Goal: Task Accomplishment & Management: Manage account settings

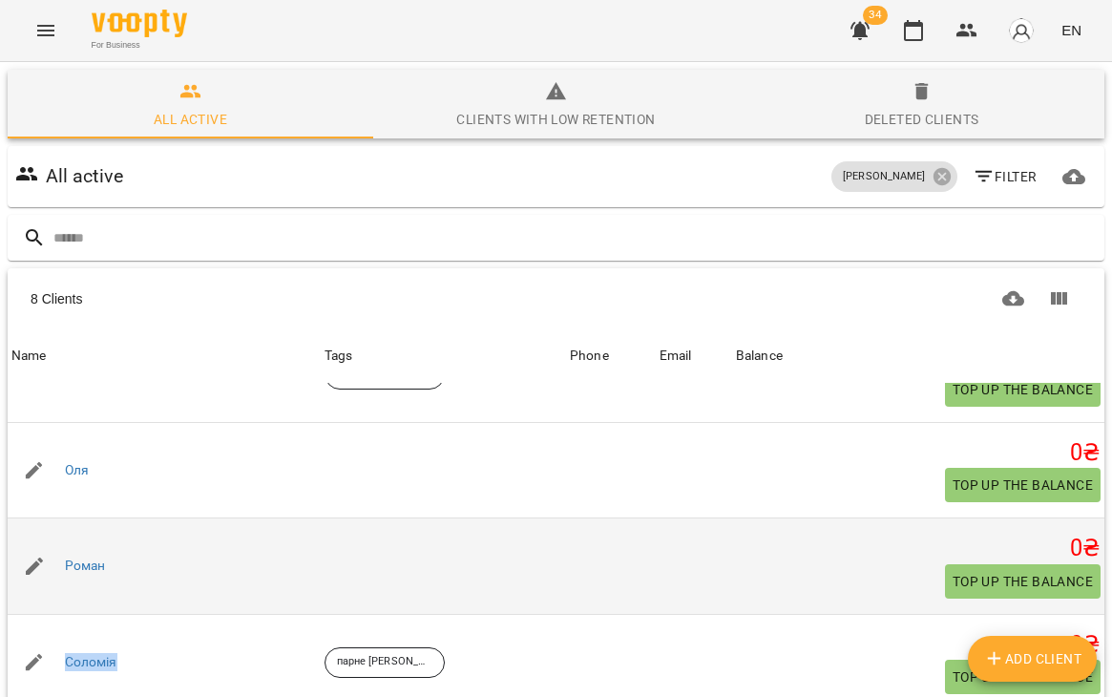
scroll to position [341, 0]
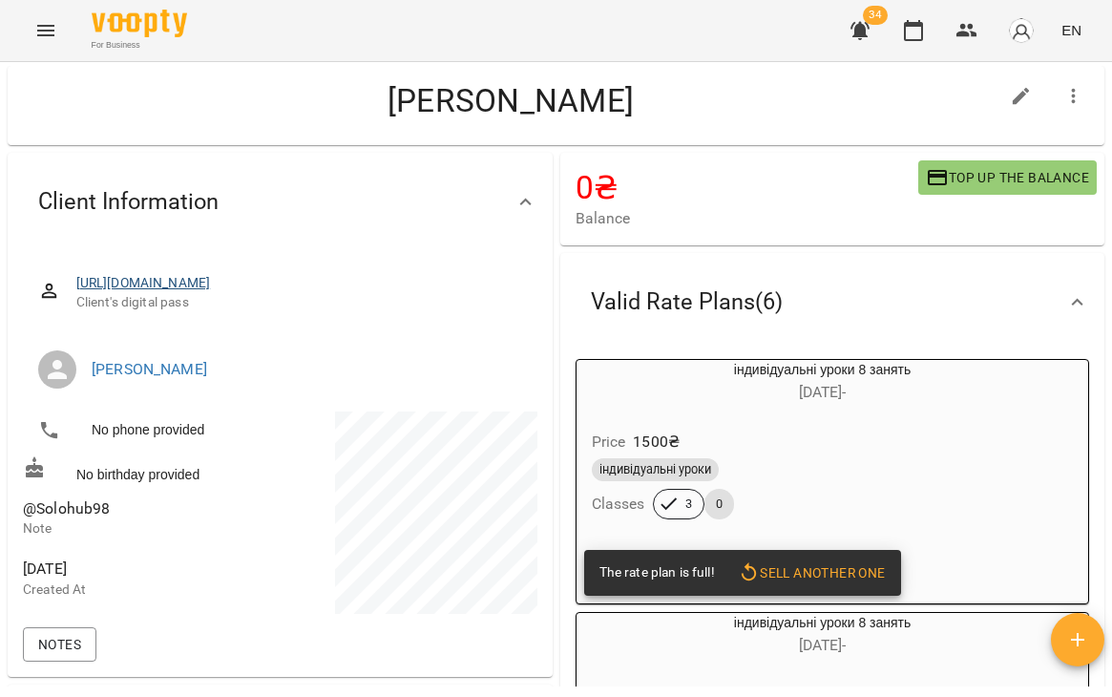
scroll to position [40, 0]
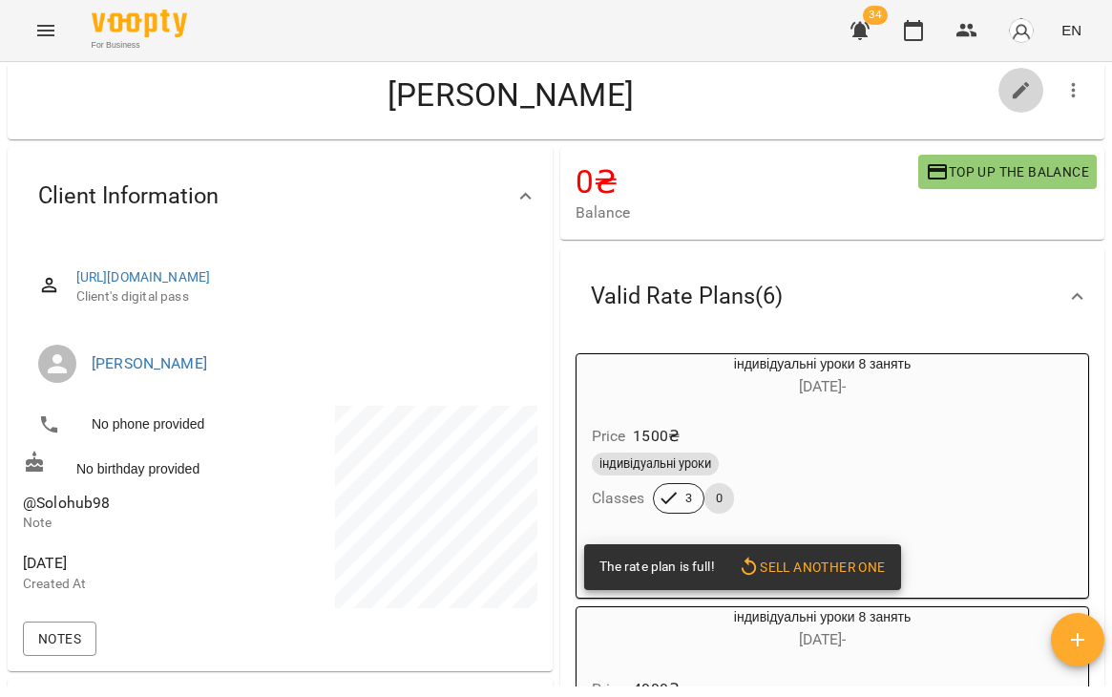
click at [1024, 93] on icon "button" at bounding box center [1021, 90] width 23 height 23
select select "**"
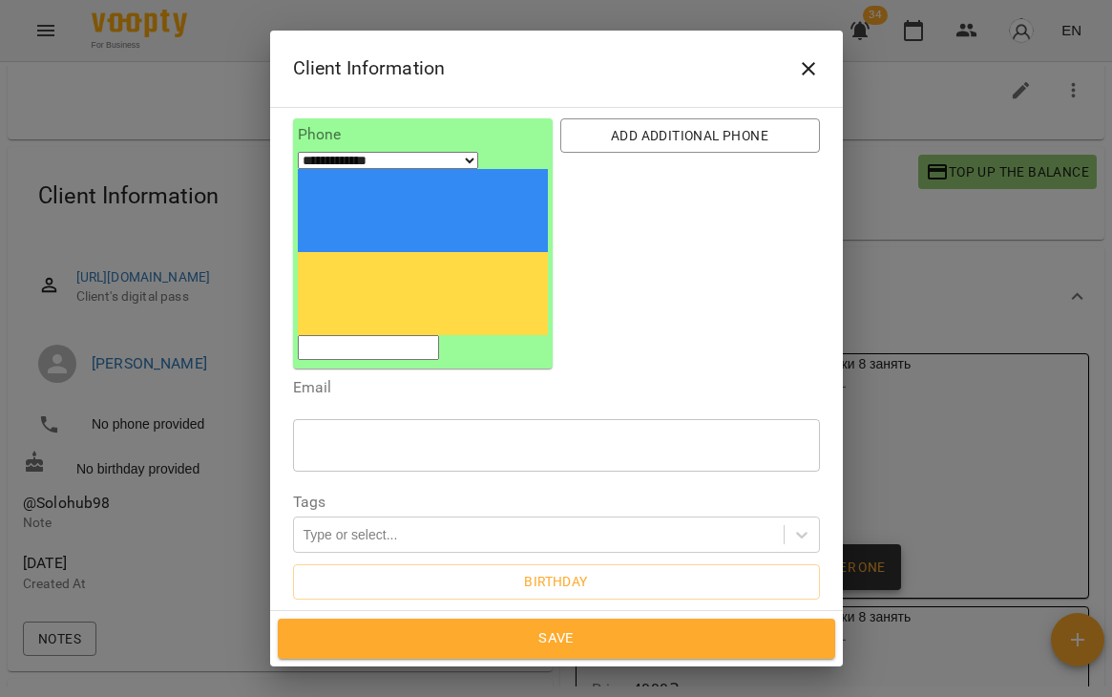
scroll to position [228, 0]
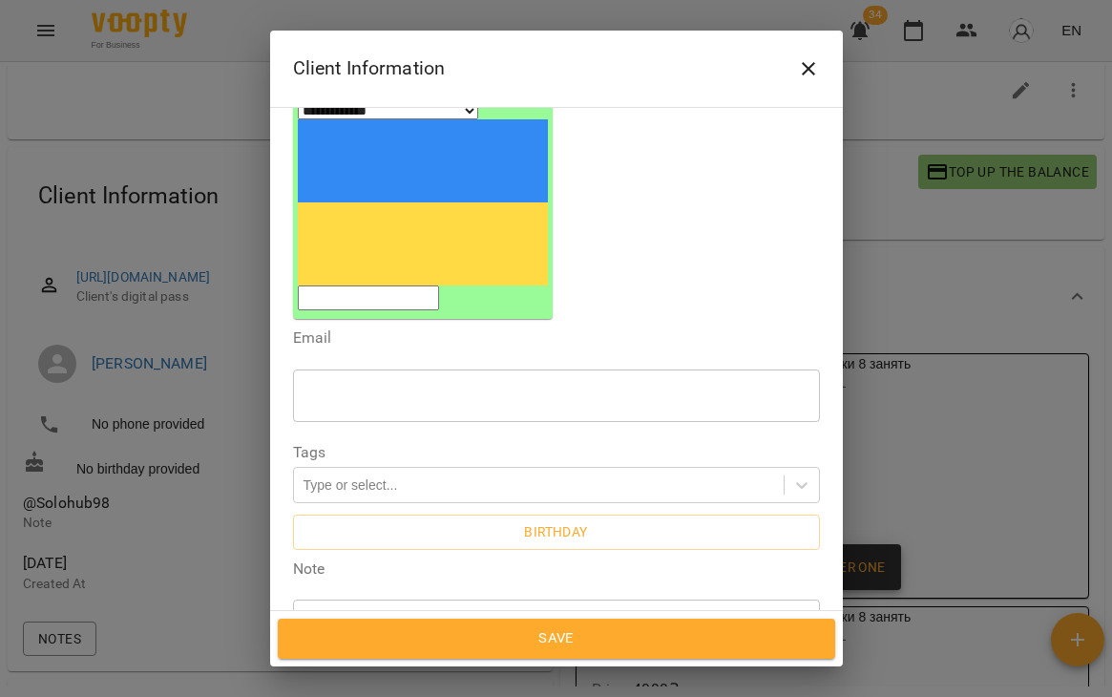
click at [377, 617] on textarea "**********" at bounding box center [556, 625] width 500 height 17
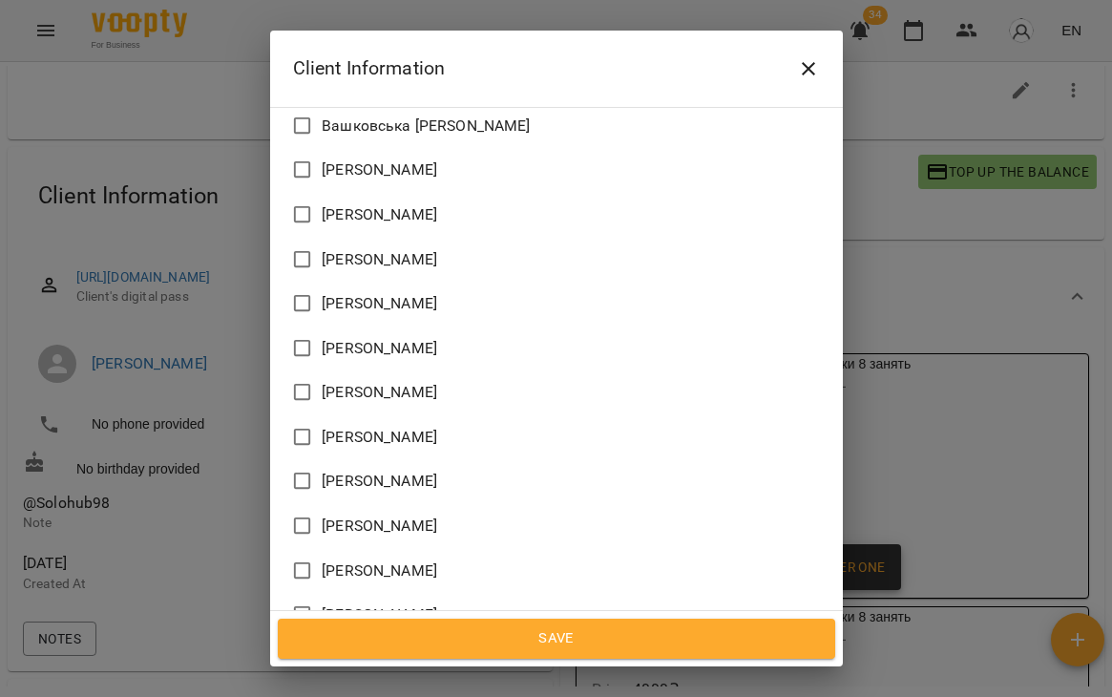
scroll to position [1230, 0]
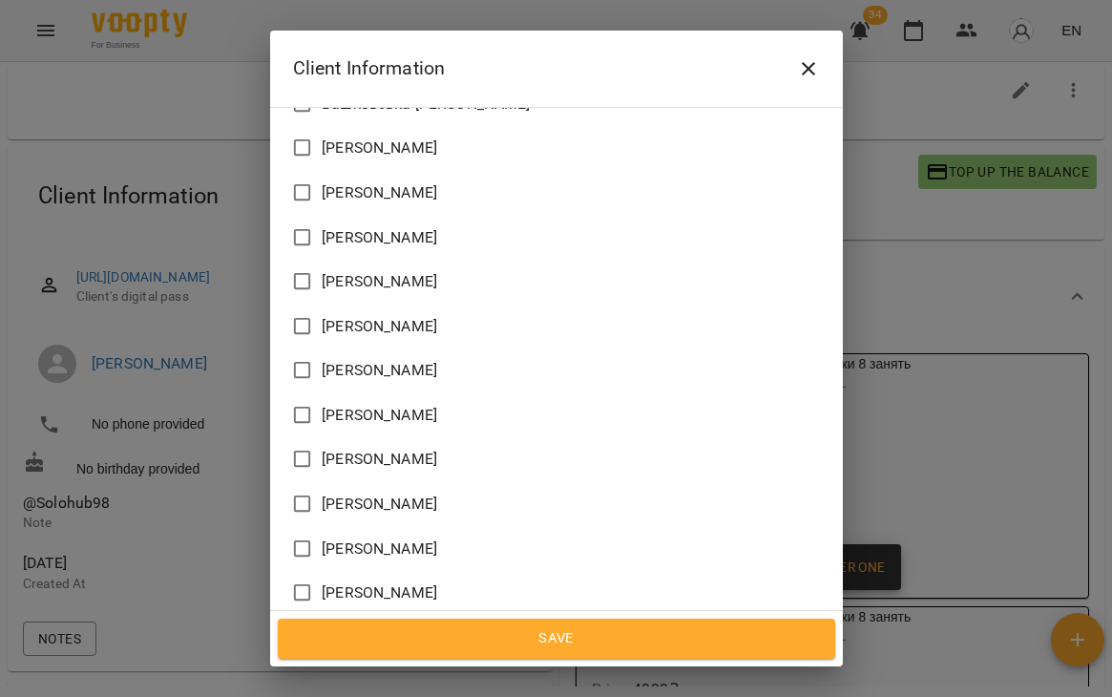
click at [384, 670] on span "[PERSON_NAME]" at bounding box center [380, 681] width 116 height 23
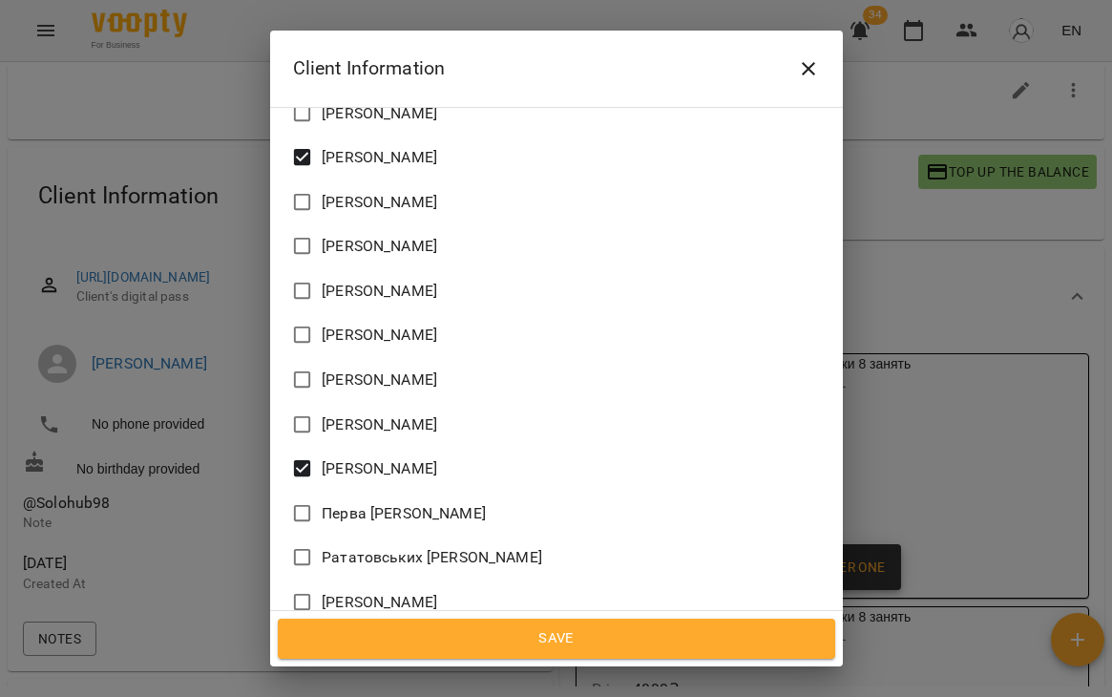
scroll to position [1769, 0]
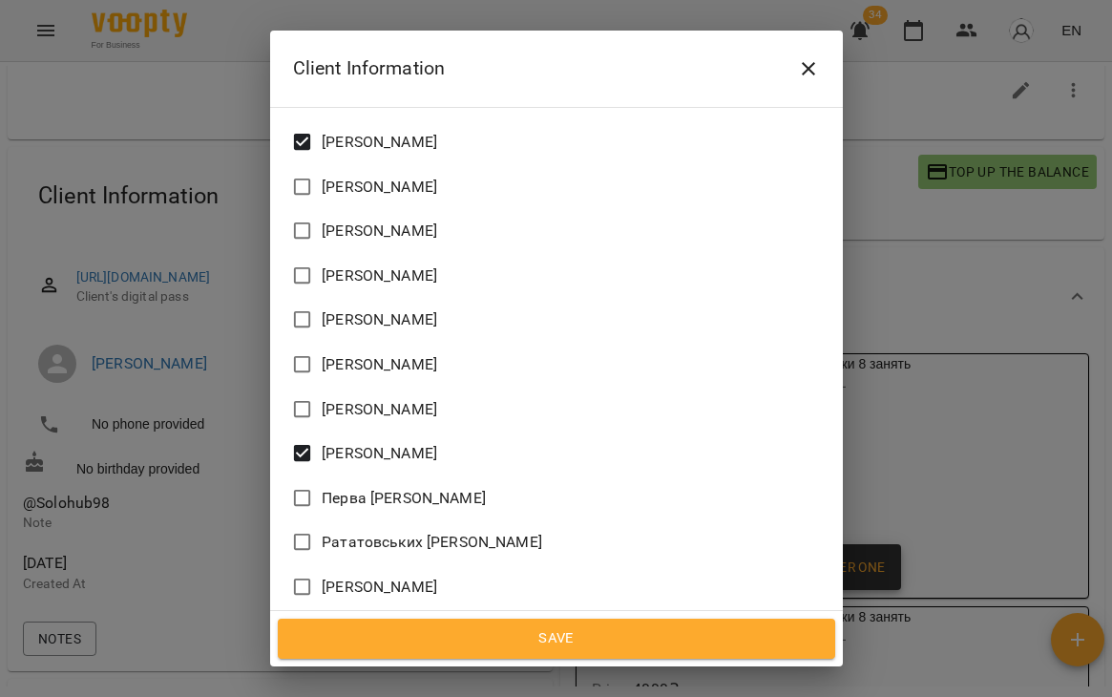
click at [374, 442] on span "[PERSON_NAME]" at bounding box center [380, 453] width 116 height 23
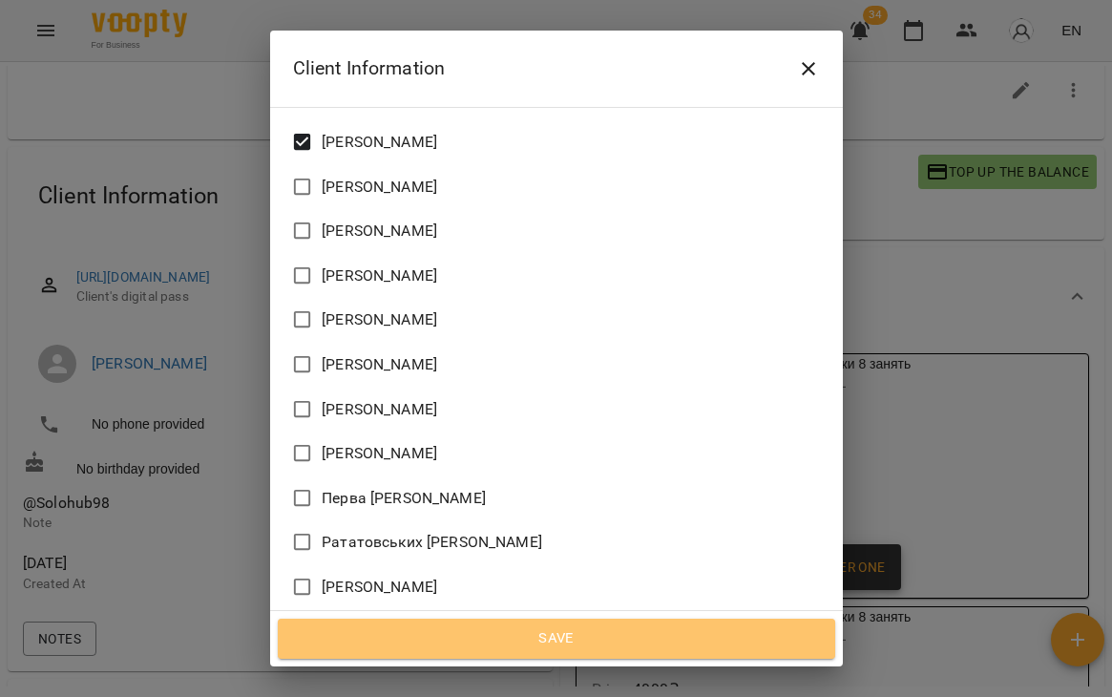
click at [509, 638] on span "Save" at bounding box center [557, 638] width 516 height 25
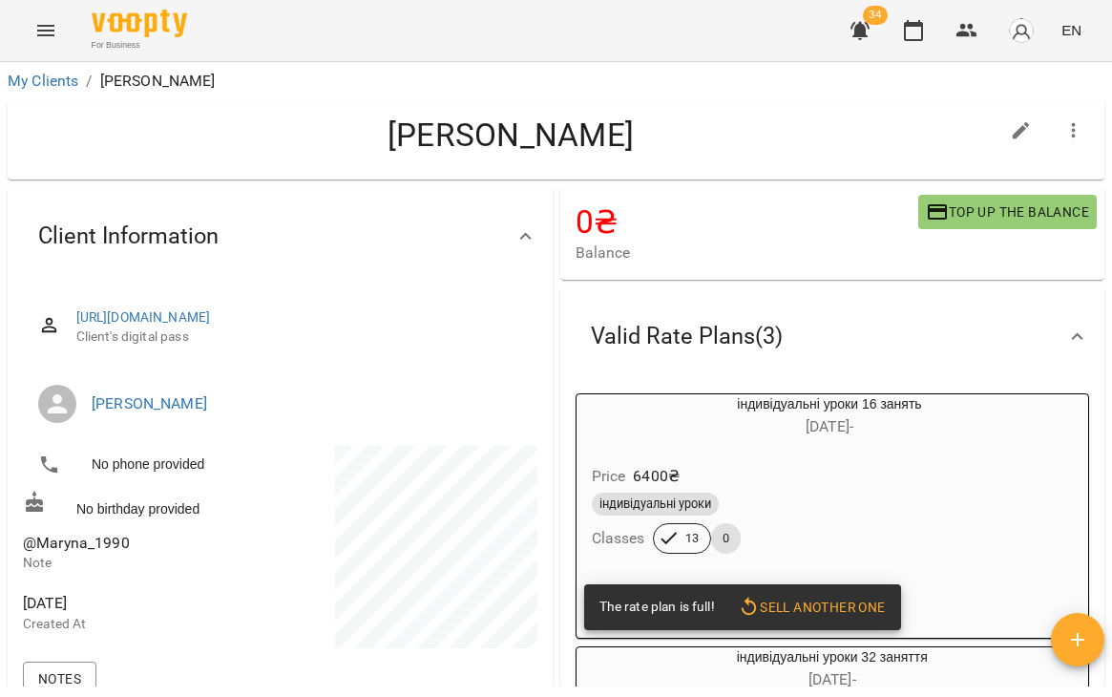
click at [1020, 123] on icon "button" at bounding box center [1021, 130] width 23 height 23
select select "**"
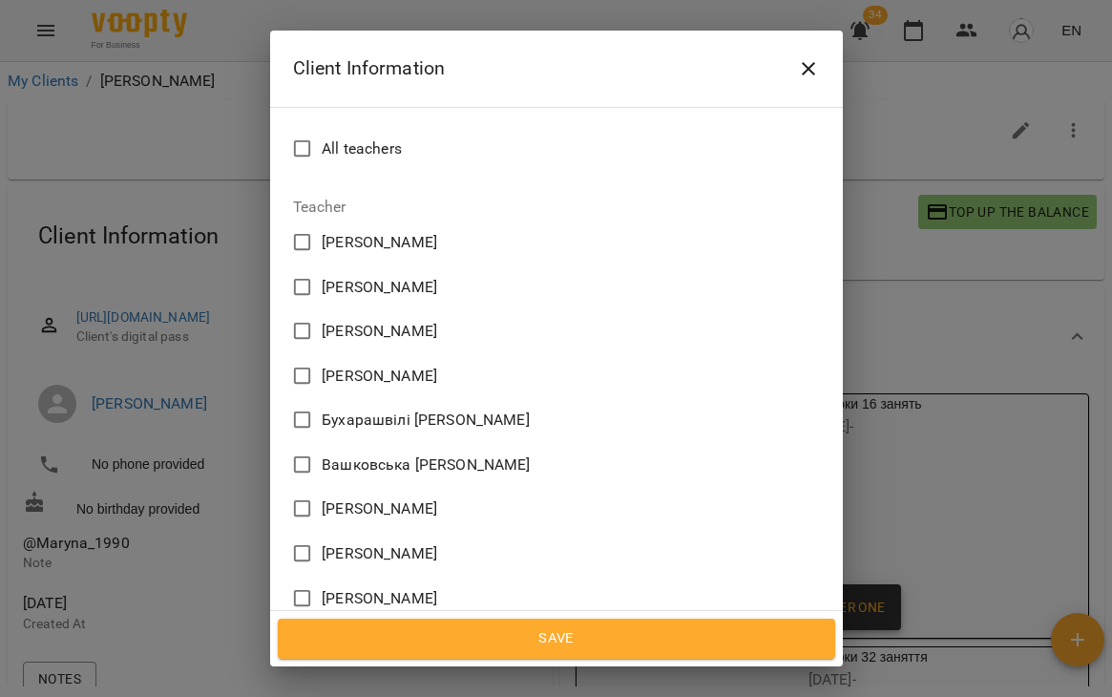
scroll to position [870, 0]
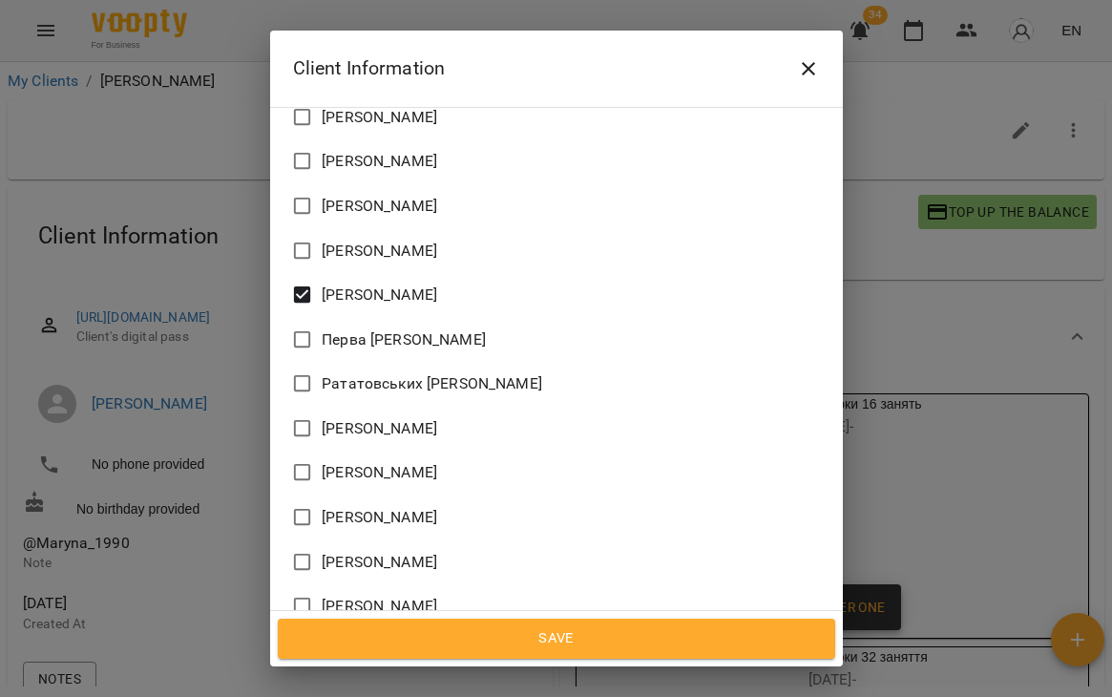
scroll to position [1888, 0]
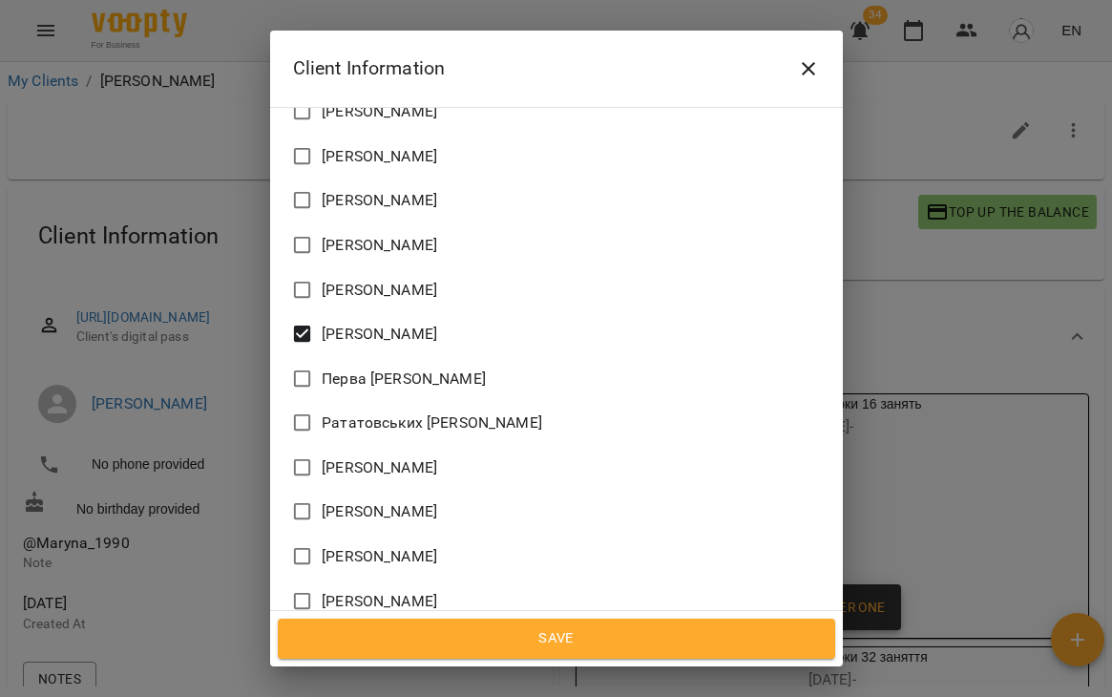
click at [358, 323] on span "[PERSON_NAME]" at bounding box center [380, 334] width 116 height 23
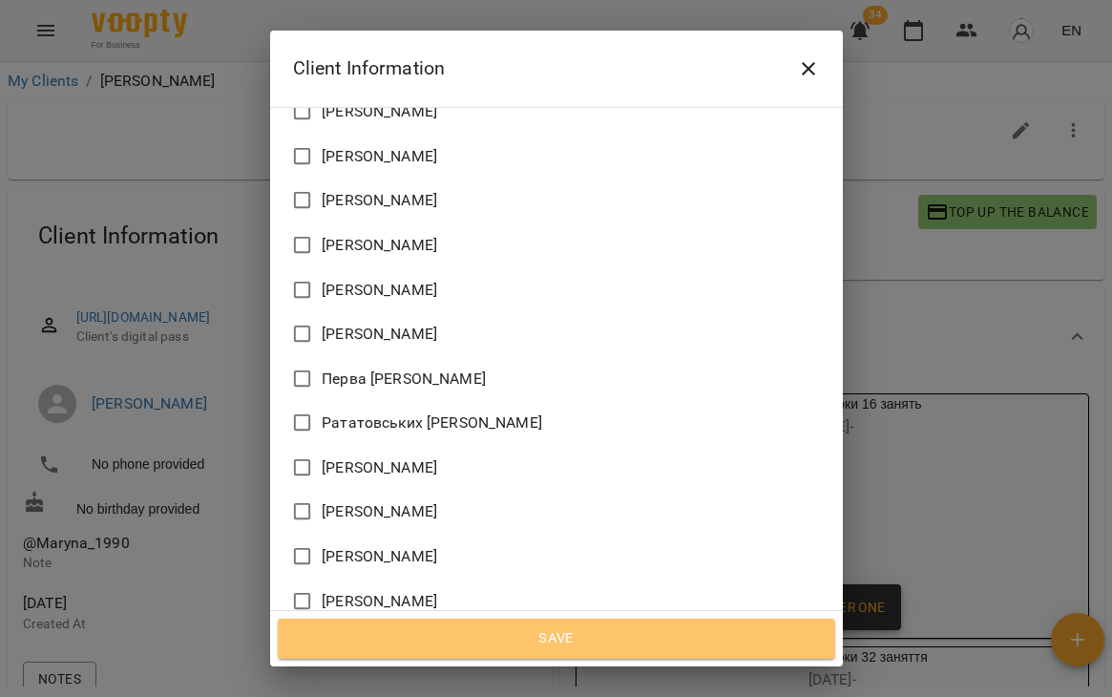
click at [451, 653] on button "Save" at bounding box center [557, 639] width 558 height 40
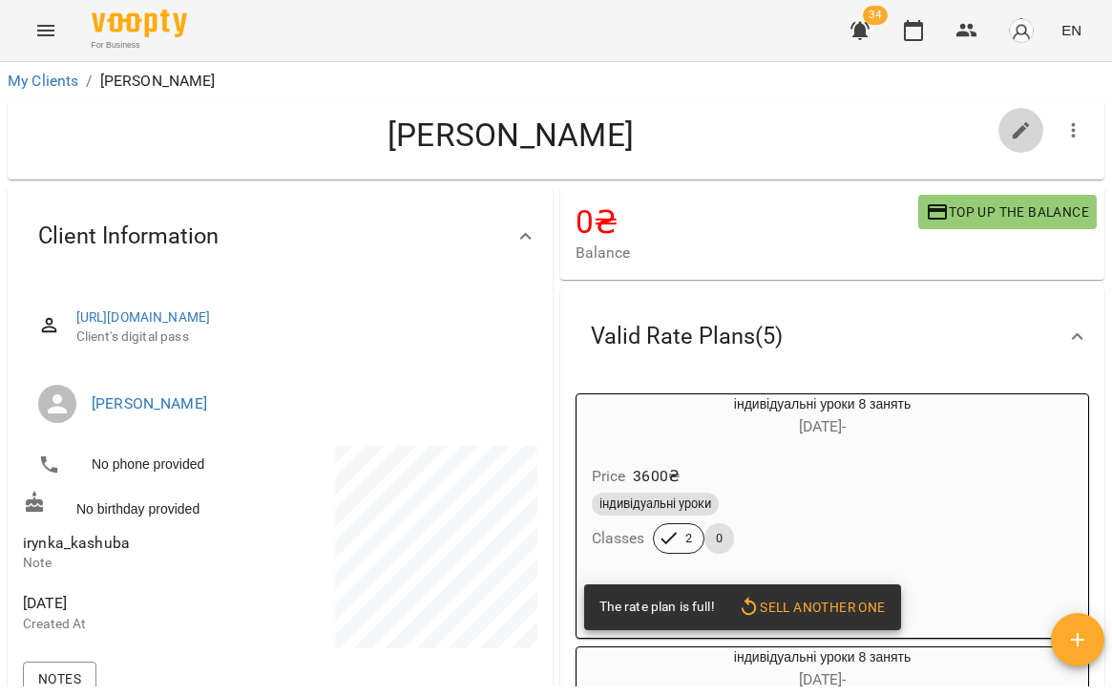
click at [1009, 141] on button "button" at bounding box center [1022, 131] width 46 height 46
select select "**"
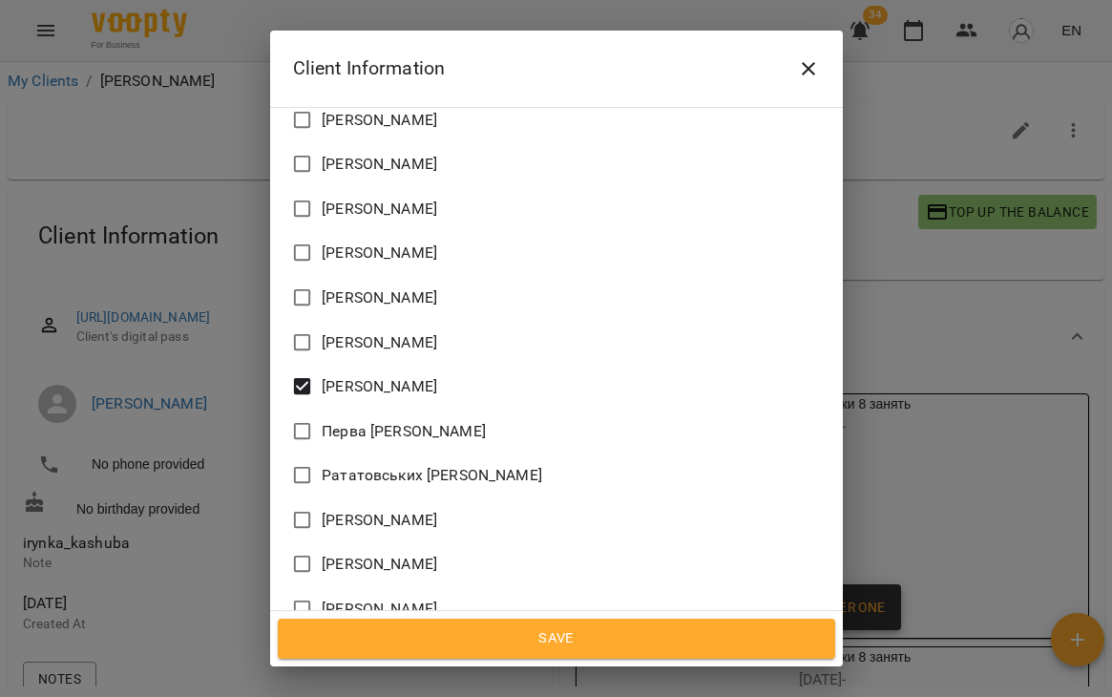
scroll to position [1831, 0]
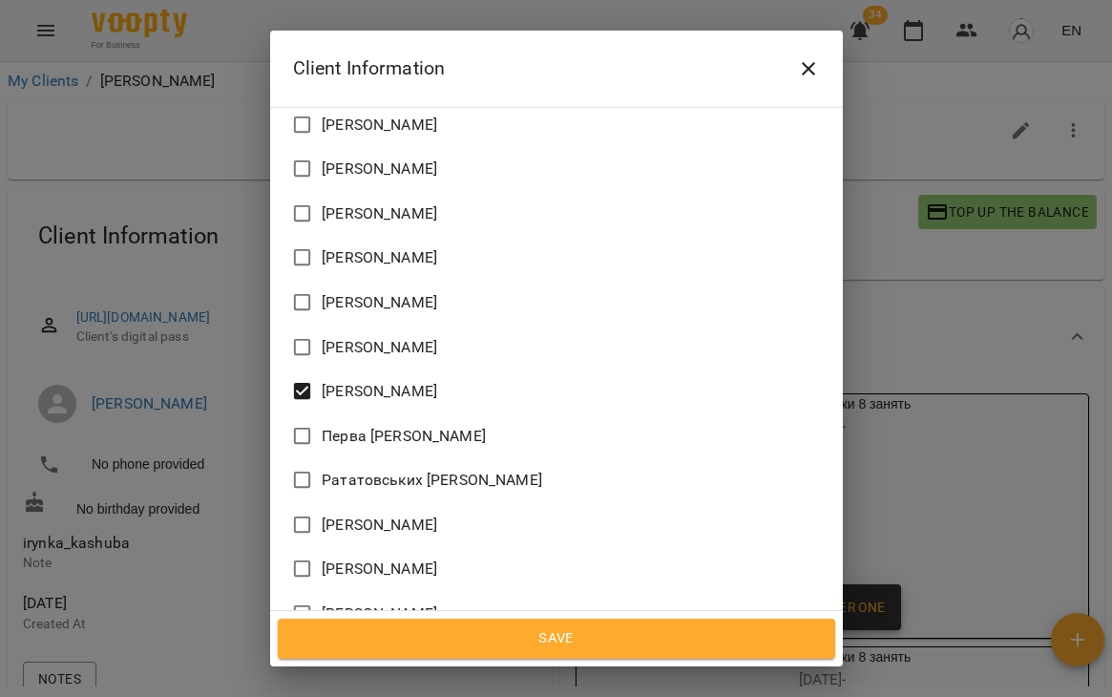
click at [424, 469] on span "Рататовських [PERSON_NAME]" at bounding box center [432, 480] width 221 height 23
click at [340, 380] on span "[PERSON_NAME]" at bounding box center [380, 391] width 116 height 23
click at [495, 640] on span "Save" at bounding box center [557, 638] width 516 height 25
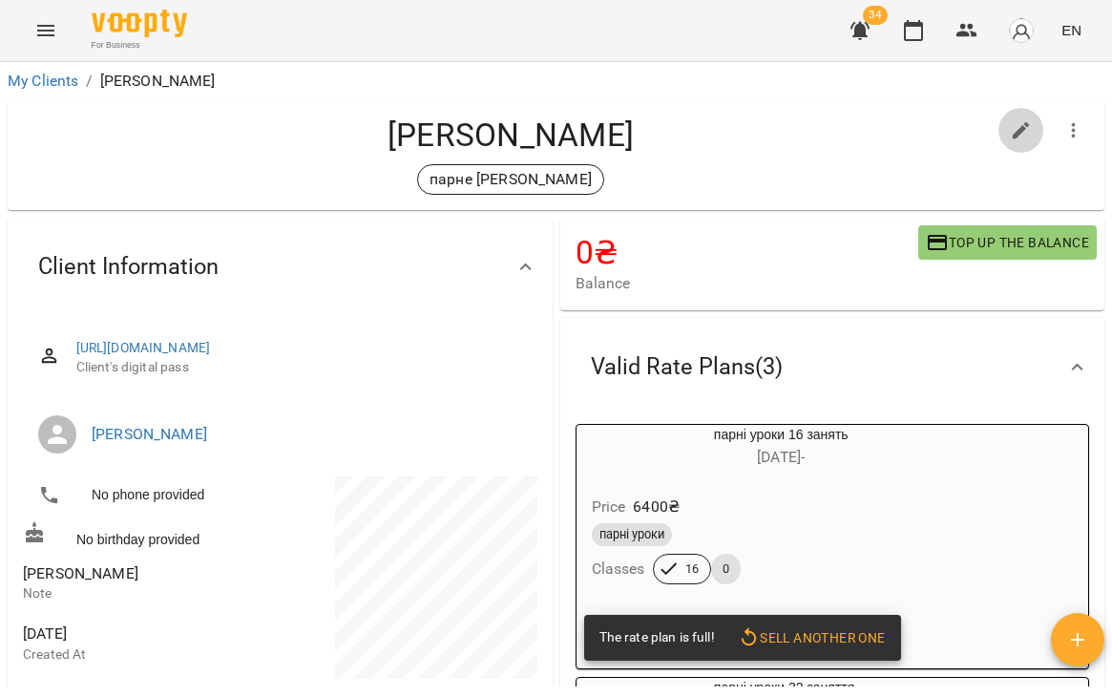
click at [1027, 129] on icon "button" at bounding box center [1021, 130] width 23 height 23
select select "**"
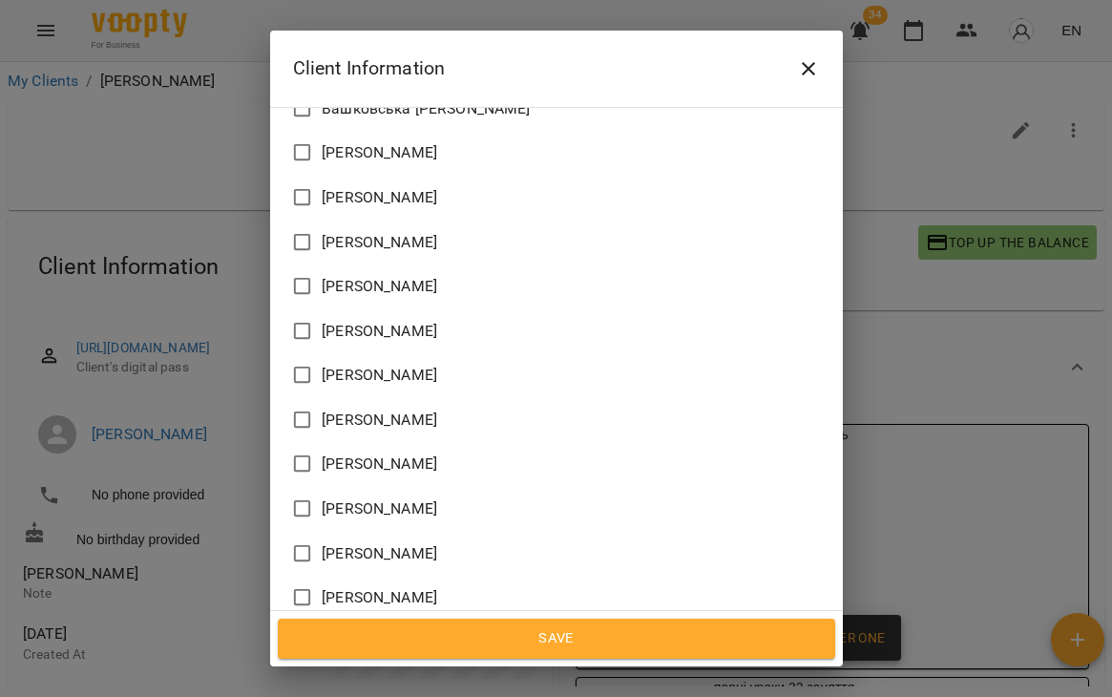
scroll to position [1226, 0]
click at [342, 674] on span "[PERSON_NAME]" at bounding box center [380, 685] width 116 height 23
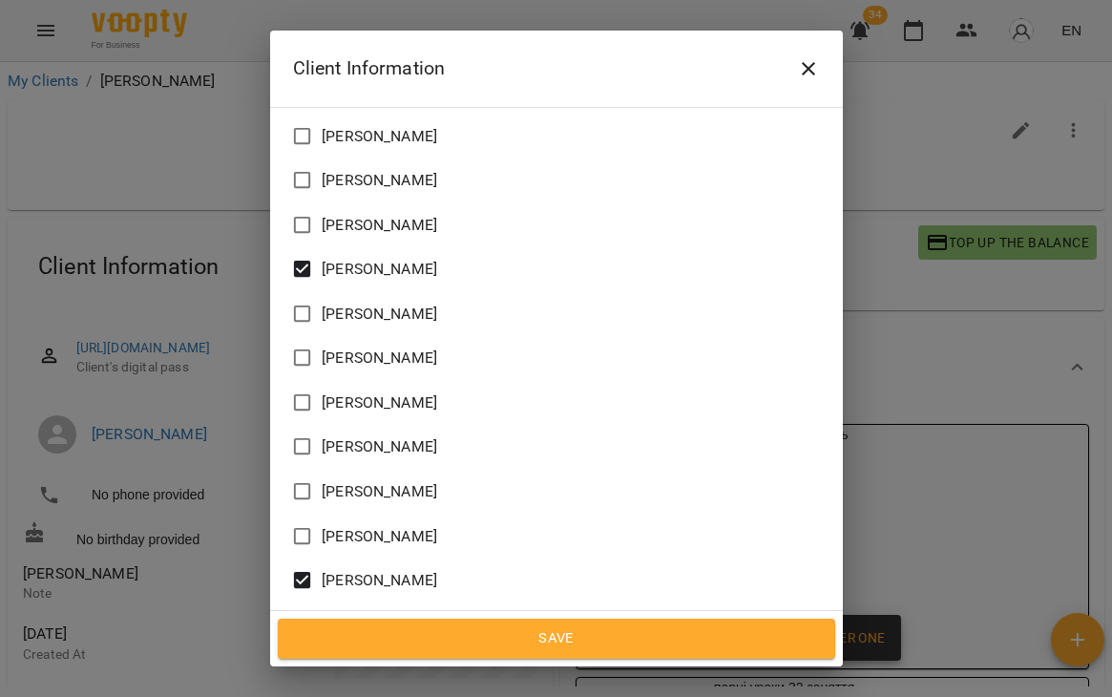
scroll to position [1616, 0]
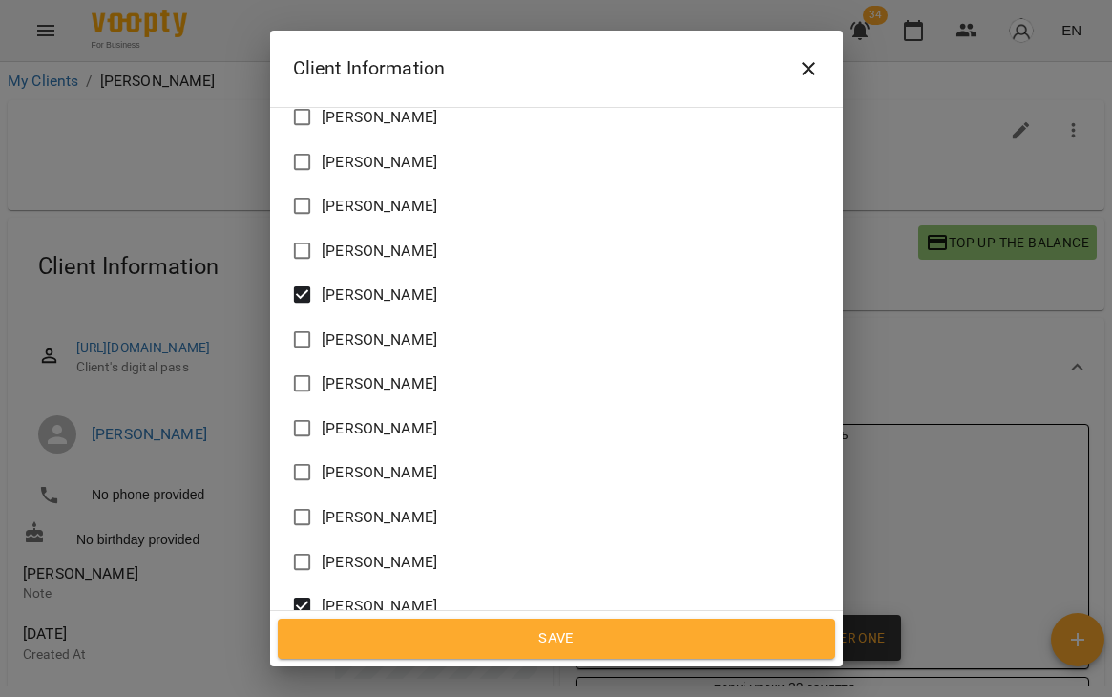
click at [382, 586] on label "[PERSON_NAME]" at bounding box center [544, 606] width 522 height 40
click at [522, 624] on button "Save" at bounding box center [557, 639] width 558 height 40
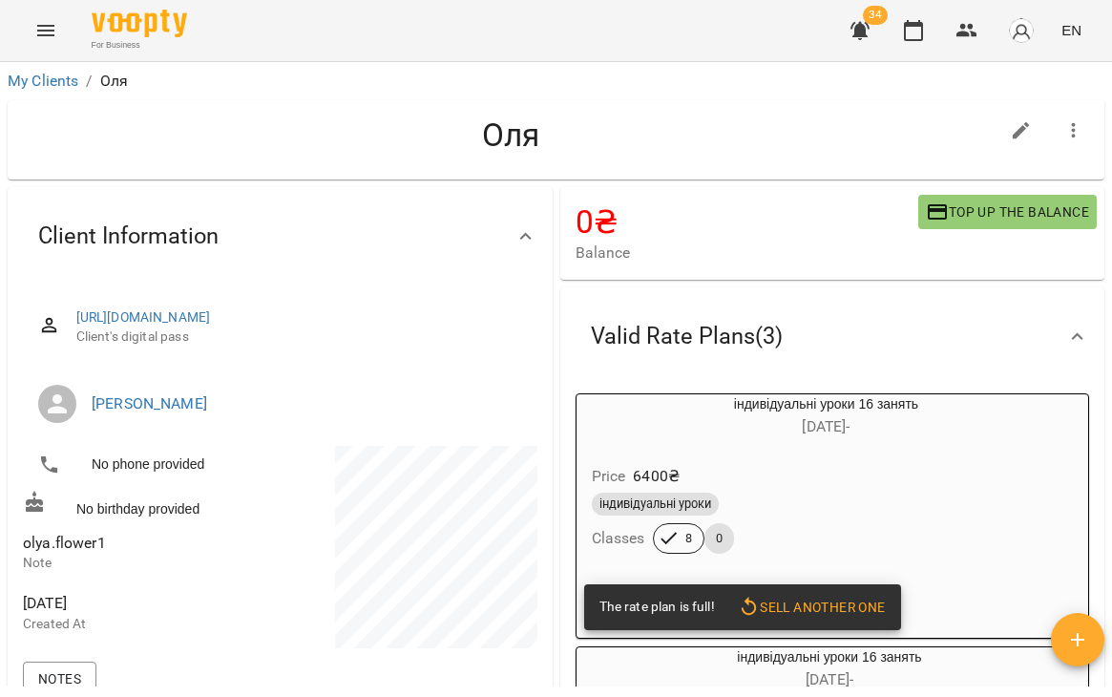
click at [1000, 137] on button "button" at bounding box center [1022, 131] width 46 height 46
select select "**"
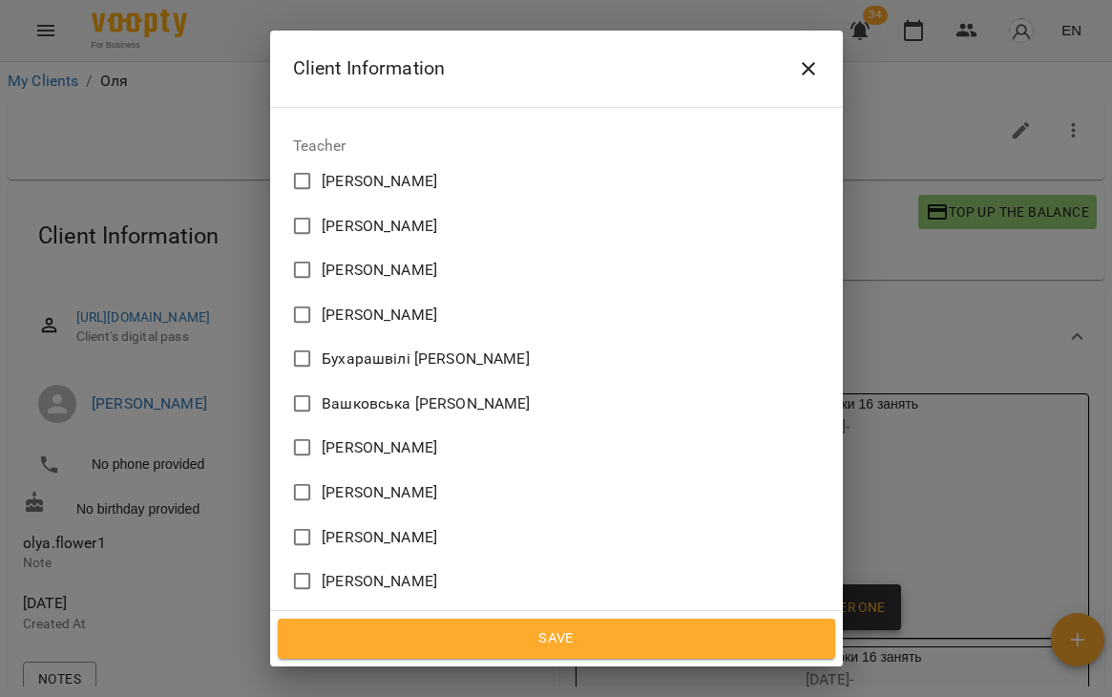
click at [432, 659] on span "Данилюк Назар Ігорович" at bounding box center [380, 670] width 116 height 23
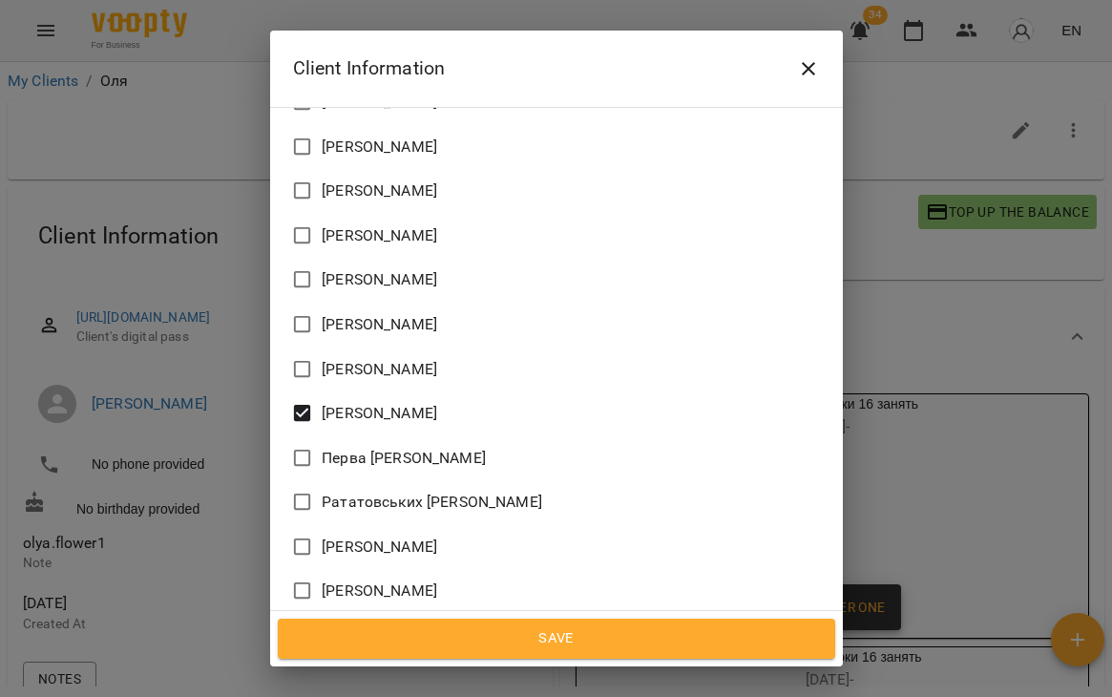
scroll to position [1715, 0]
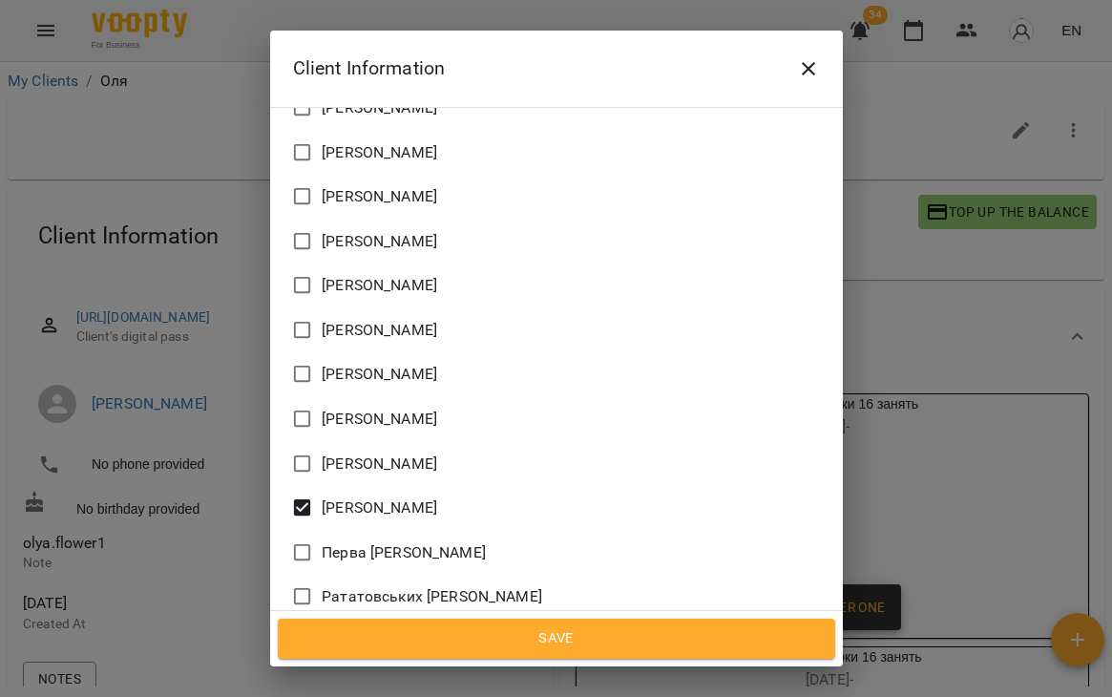
click at [393, 488] on label "Павлик Вікторія Ігорівна" at bounding box center [544, 508] width 522 height 40
click at [505, 632] on span "Save" at bounding box center [557, 638] width 516 height 25
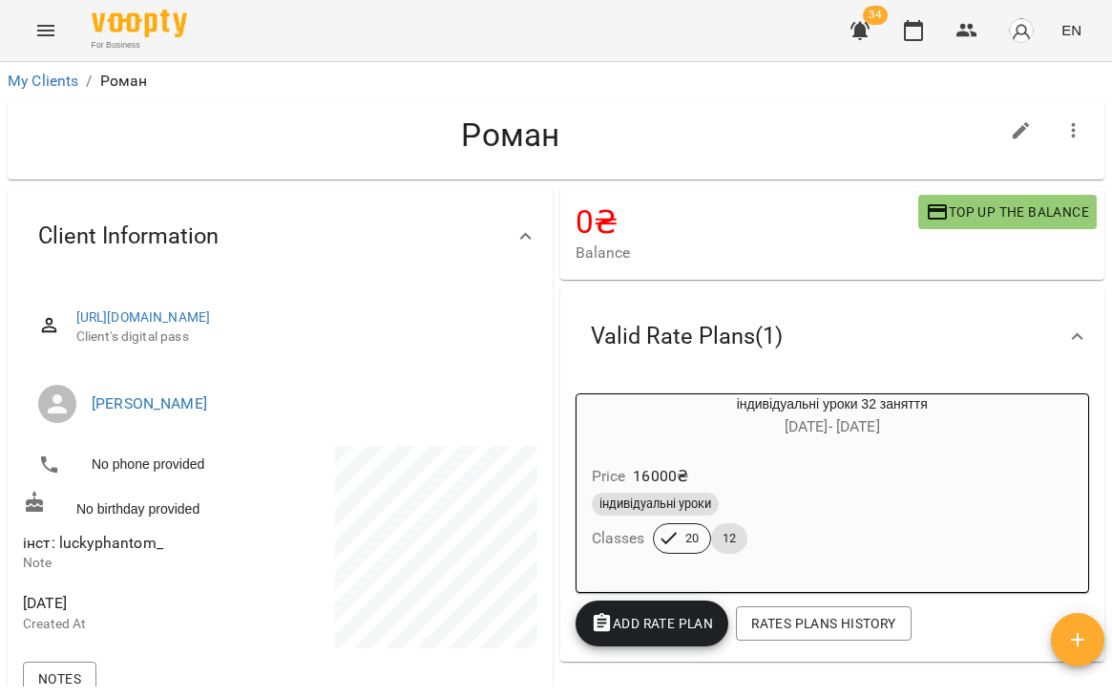
click at [1010, 135] on icon "button" at bounding box center [1021, 130] width 23 height 23
select select "**"
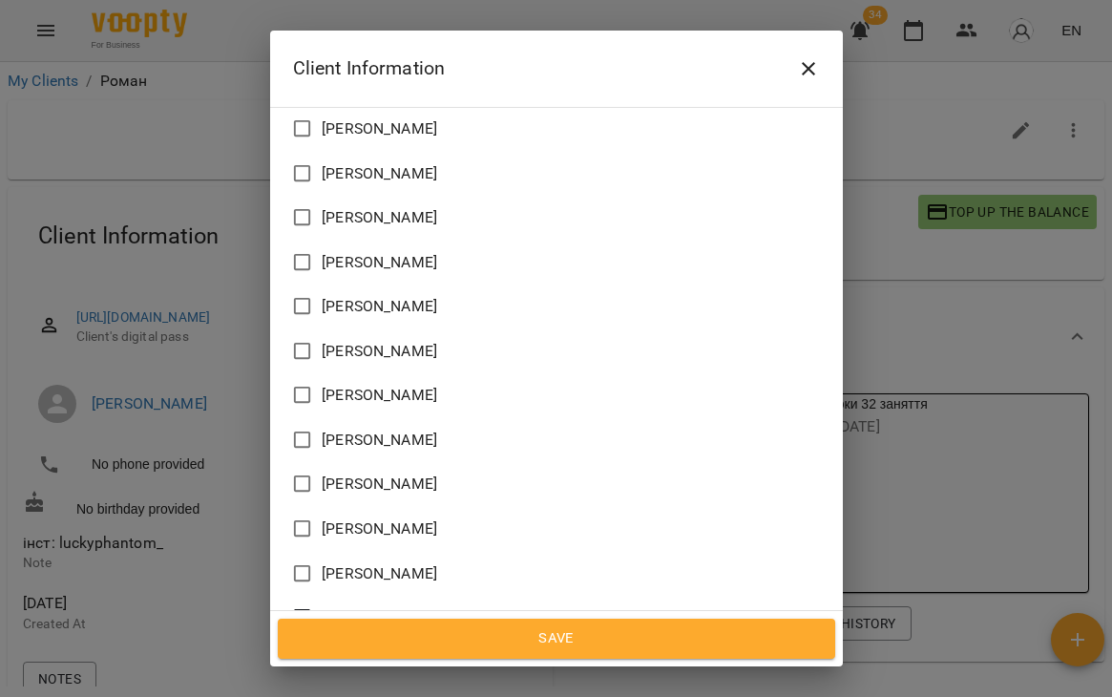
scroll to position [1607, 0]
click at [437, 604] on span "[PERSON_NAME]" at bounding box center [380, 615] width 116 height 23
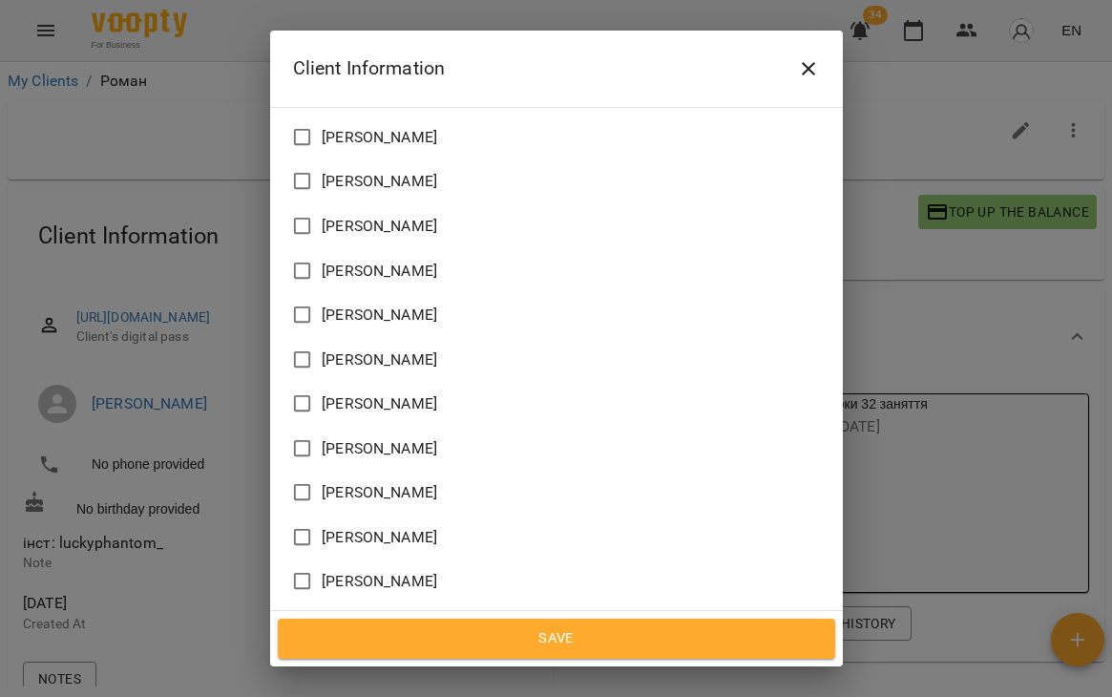
scroll to position [1512, 0]
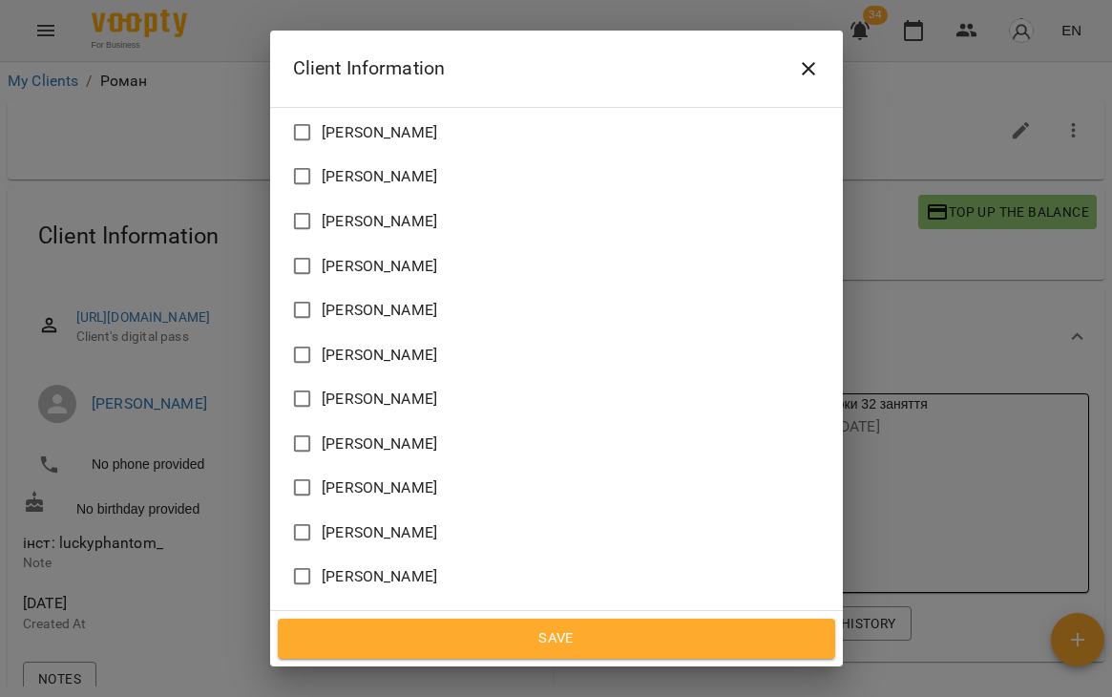
click at [409, 335] on label "[PERSON_NAME]" at bounding box center [544, 355] width 522 height 40
click at [406, 379] on label "[PERSON_NAME]" at bounding box center [544, 399] width 522 height 40
click at [405, 344] on span "[PERSON_NAME]" at bounding box center [380, 355] width 116 height 23
click at [478, 647] on span "Save" at bounding box center [557, 638] width 516 height 25
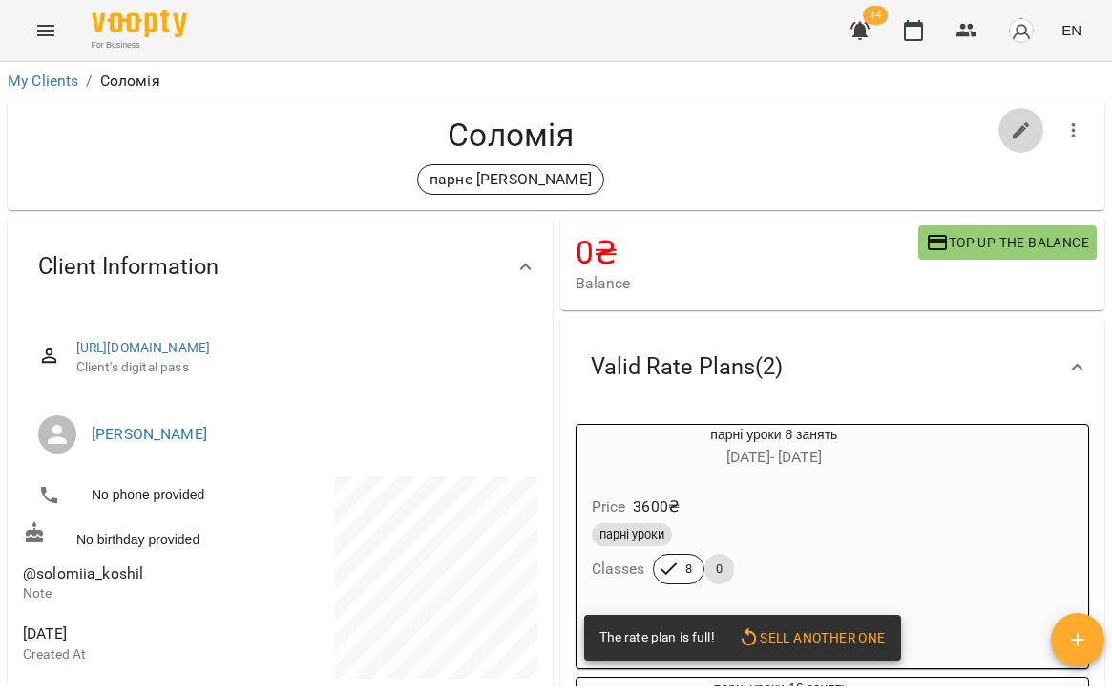
click at [1015, 115] on button "button" at bounding box center [1022, 131] width 46 height 46
select select "**"
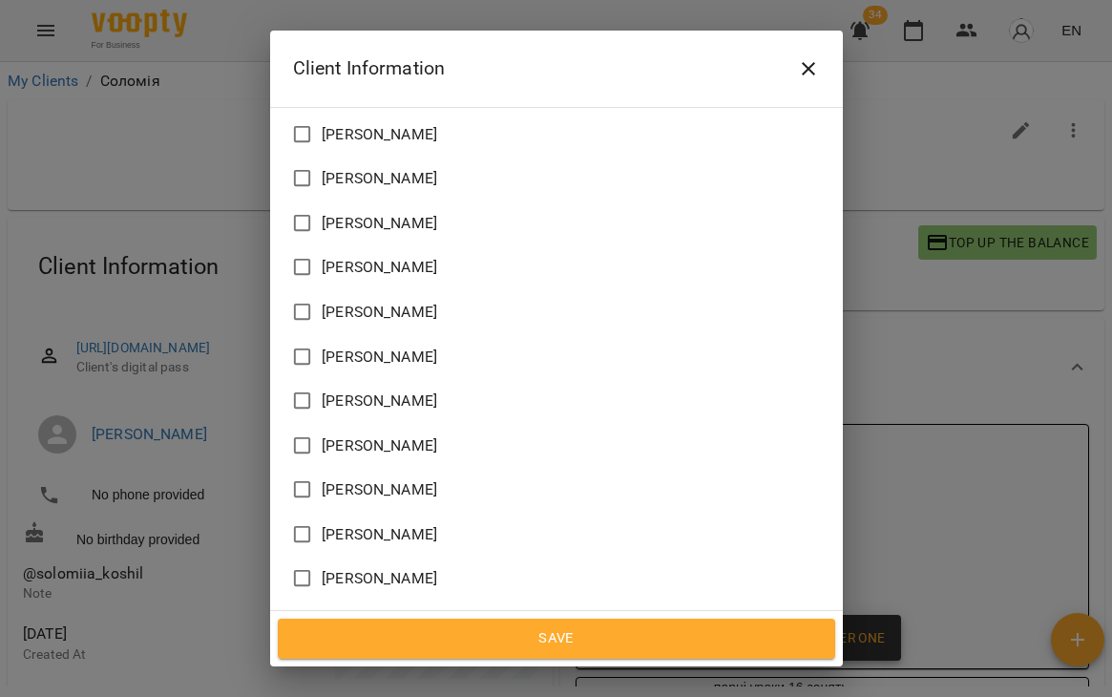
scroll to position [1422, 0]
click at [395, 298] on div "Teacher Івахненко Дмитро Андрійович Ільницький Ігор Тарасович Бондаренко Катери…" at bounding box center [556, 480] width 527 height 1668
click at [391, 477] on span "Коржицька Лілія Андріївна" at bounding box center [380, 488] width 116 height 23
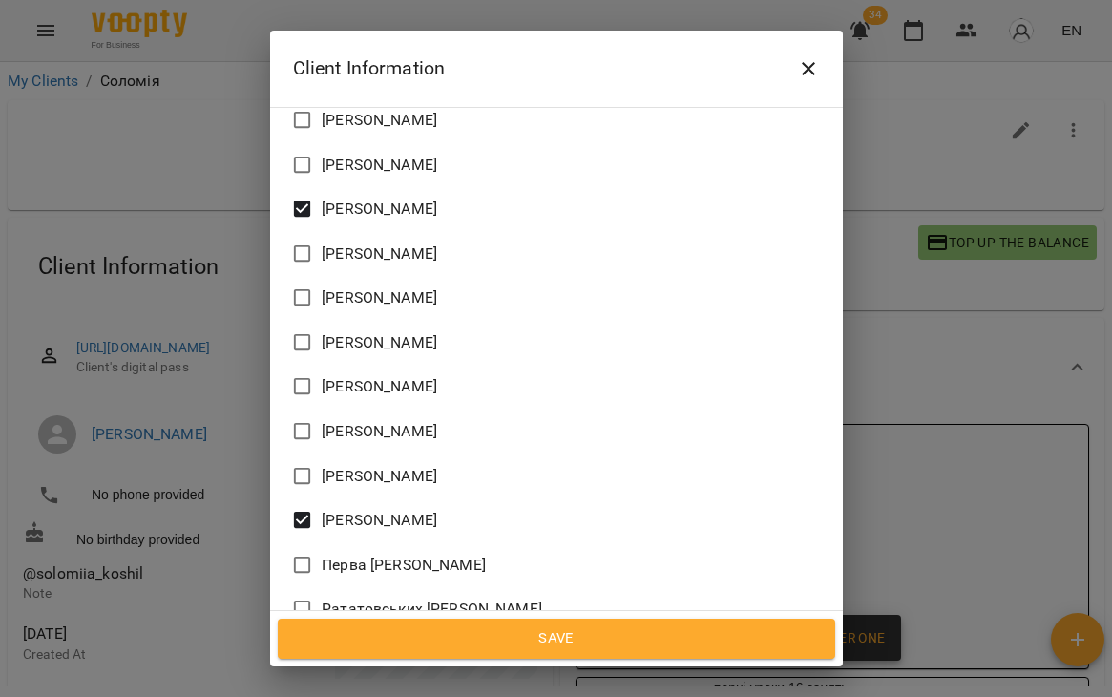
click at [437, 509] on span "Павлик Вікторія Ігорівна" at bounding box center [380, 520] width 116 height 23
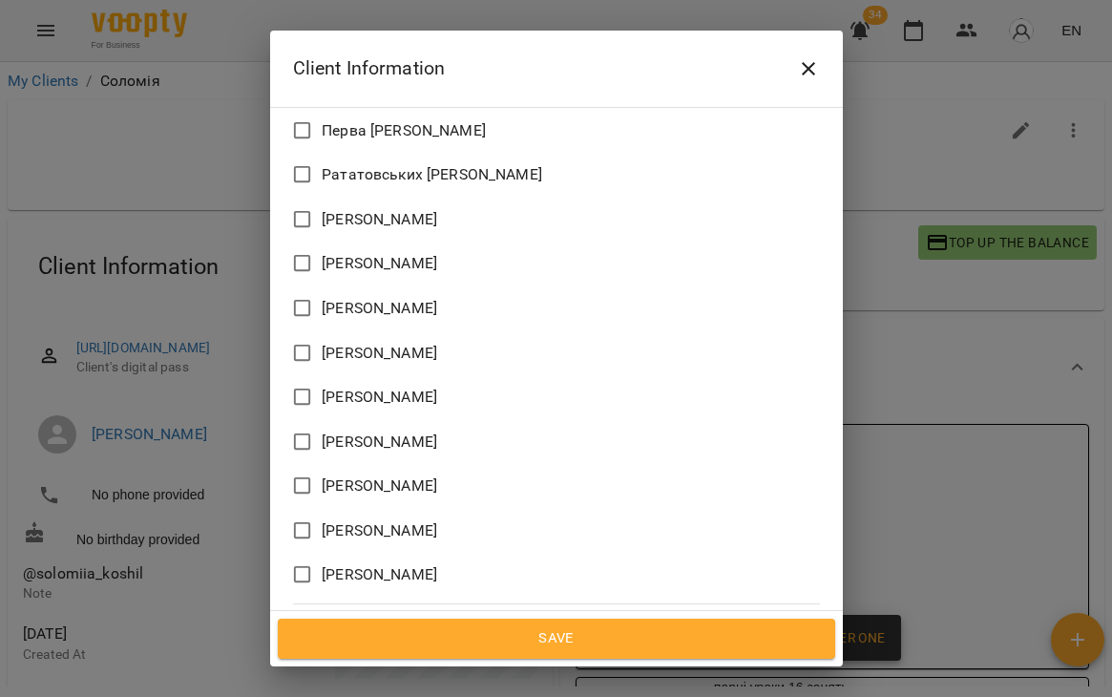
scroll to position [2136, 0]
click at [502, 628] on span "Save" at bounding box center [557, 638] width 516 height 25
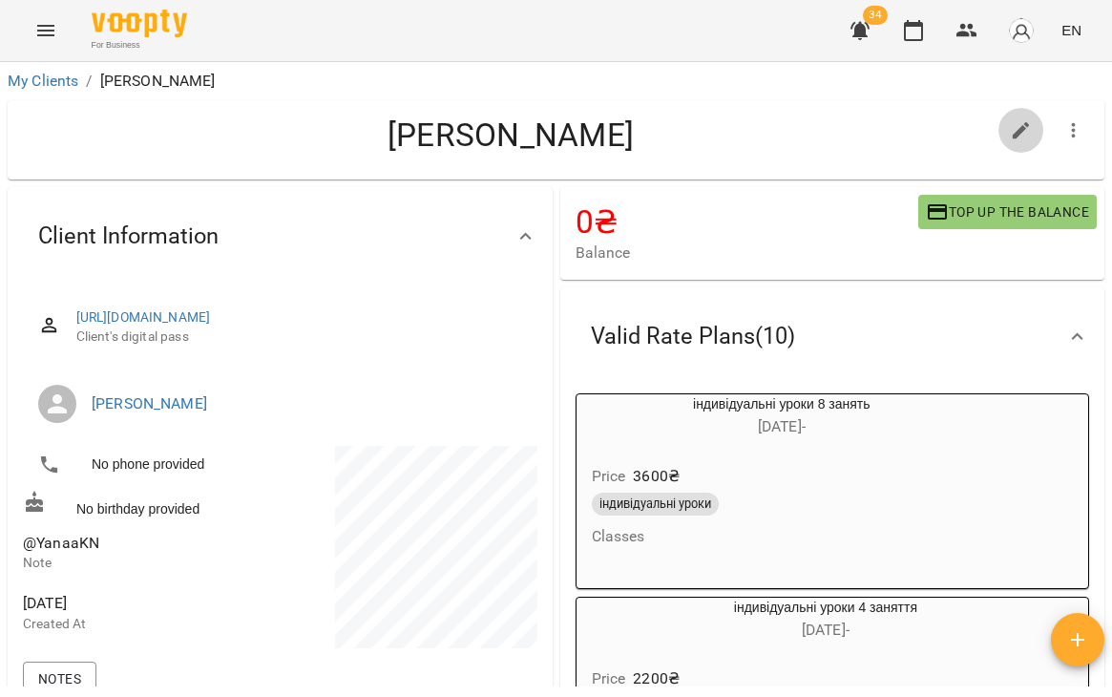
click at [1012, 143] on button "button" at bounding box center [1022, 131] width 46 height 46
select select "**"
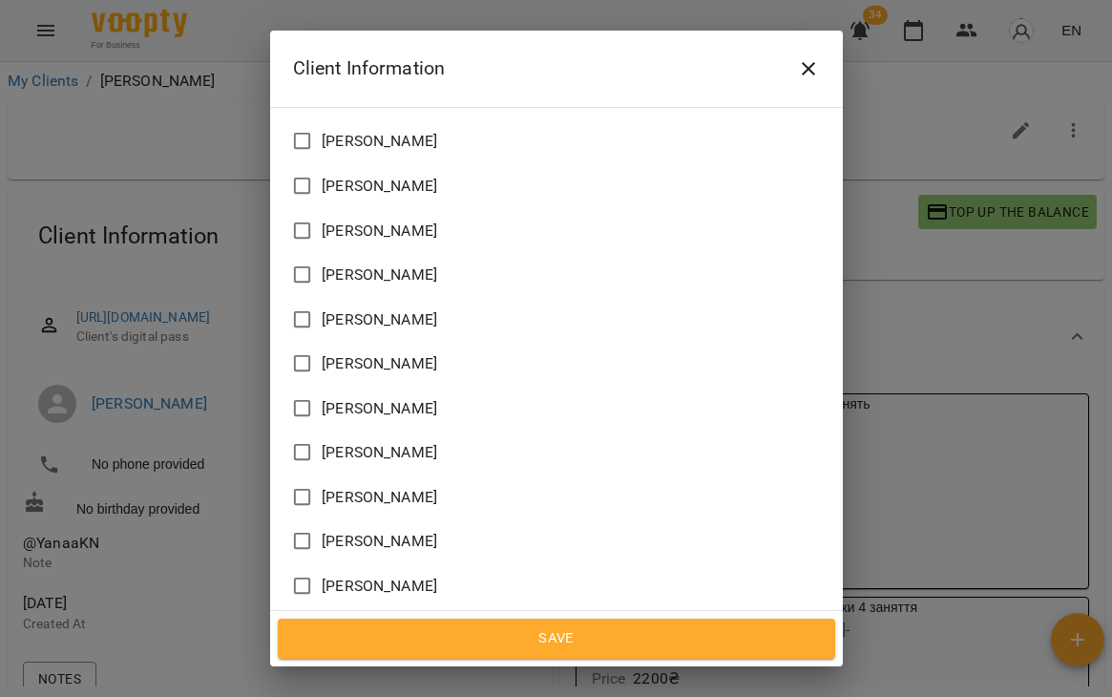
scroll to position [1556, 0]
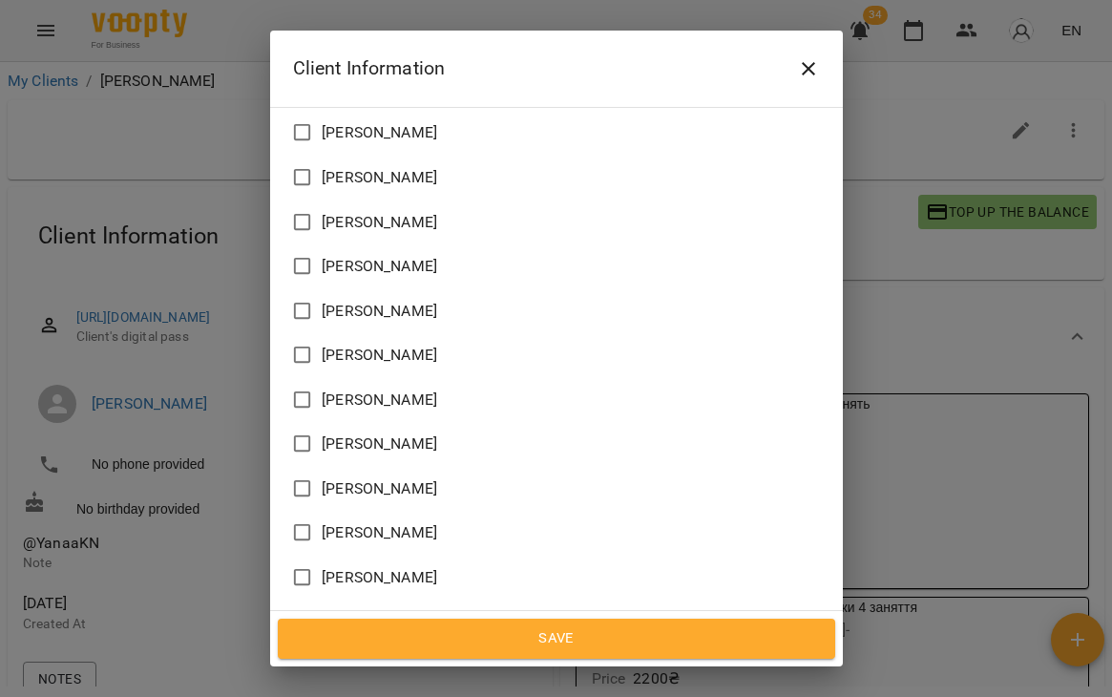
click at [357, 646] on label "[PERSON_NAME]" at bounding box center [544, 666] width 522 height 40
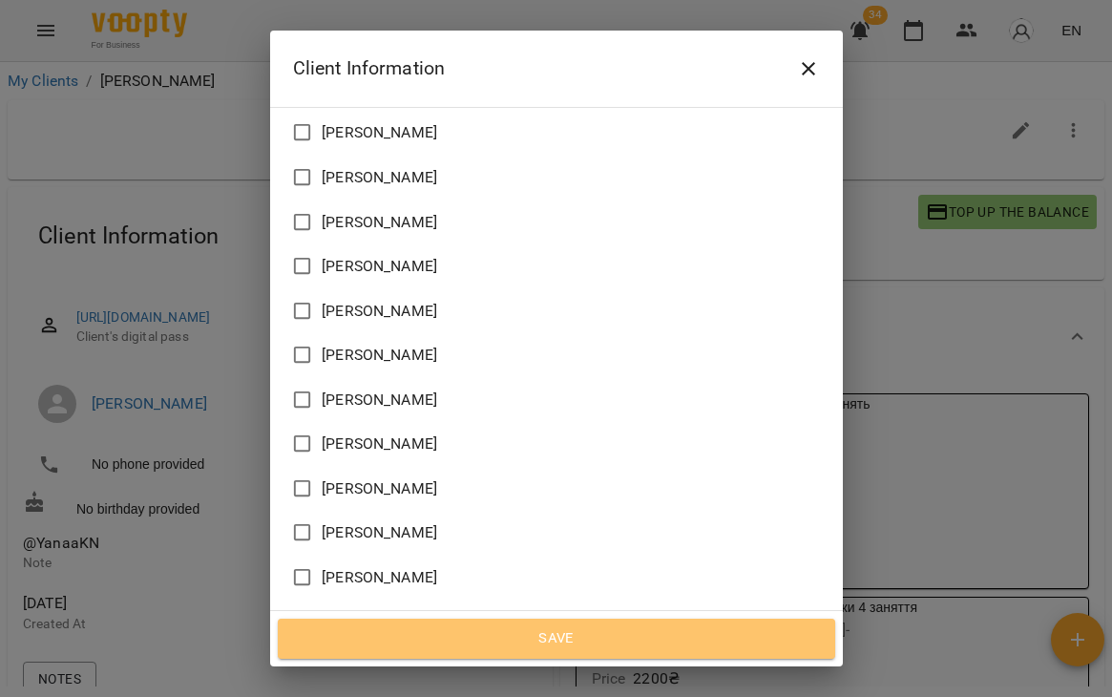
click at [432, 652] on button "Save" at bounding box center [557, 639] width 558 height 40
